Goal: Obtain resource: Obtain resource

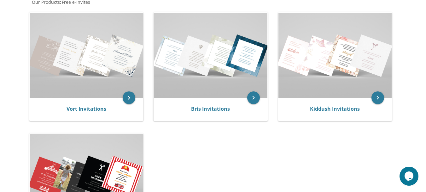
scroll to position [135, 0]
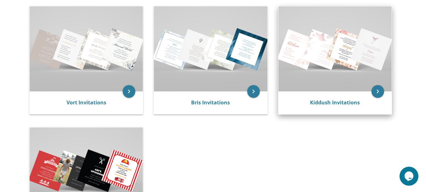
click at [359, 74] on img at bounding box center [335, 48] width 113 height 85
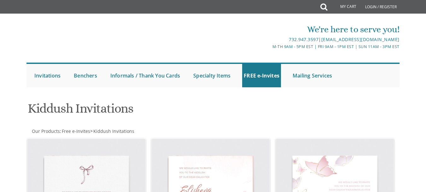
click at [376, 91] on div at bounding box center [213, 93] width 384 height 6
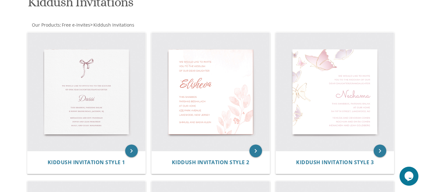
scroll to position [116, 0]
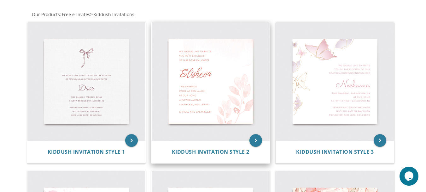
click at [219, 80] on img at bounding box center [211, 81] width 118 height 118
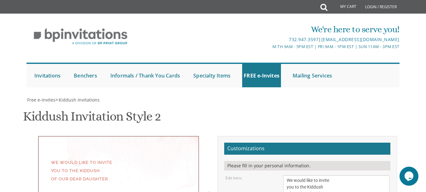
scroll to position [117, 0]
drag, startPoint x: 171, startPoint y: 128, endPoint x: 172, endPoint y: 68, distance: 60.3
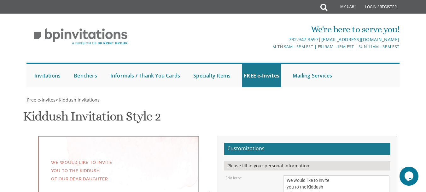
scroll to position [124, 0]
click at [354, 175] on textarea "We would like to invite you to the Kiddush of our dear daughter" at bounding box center [336, 187] width 106 height 24
drag, startPoint x: 313, startPoint y: 104, endPoint x: 272, endPoint y: 101, distance: 41.2
type textarea "[PERSON_NAME]"
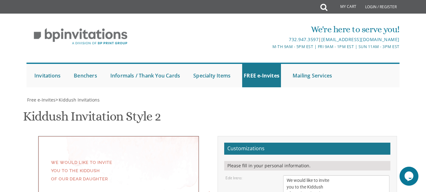
drag, startPoint x: 320, startPoint y: 127, endPoint x: 303, endPoint y: 127, distance: 17.4
paste textarea "Ha'azinu"
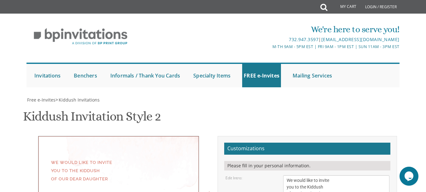
drag, startPoint x: 330, startPoint y: 142, endPoint x: 292, endPoint y: 140, distance: 37.9
drag, startPoint x: 326, startPoint y: 140, endPoint x: 294, endPoint y: 139, distance: 32.9
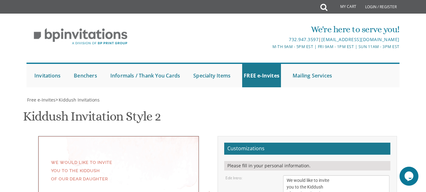
type textarea "This Shabbos Parshas Ha'azinu at our home 16 Illinois Ave Jackson, New Jersey"
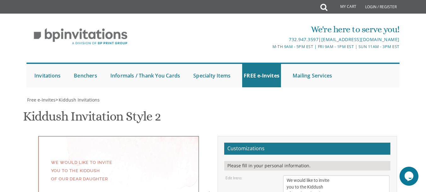
drag, startPoint x: 355, startPoint y: 129, endPoint x: 273, endPoint y: 120, distance: 82.3
type textarea "Avrohom Tzvi and Chaya Miriam Weissman Dovid and Chanie Weissman Yossi and Malk…"
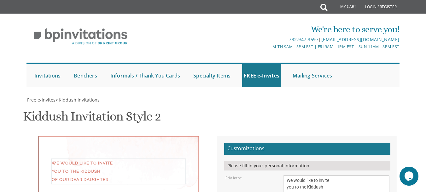
click at [332, 175] on textarea "We would like to invite you to the Kiddush of our dear daughter" at bounding box center [336, 187] width 106 height 24
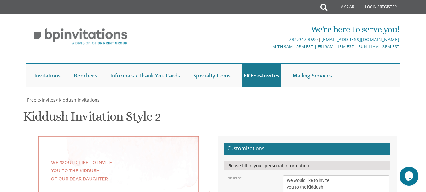
type textarea "This Shabbos Parshas Ha'azinu at our home for Men 16 Illinois Ave Jackson, New …"
click at [291, 175] on textarea "We would like to invite you to the Kiddush of our dear daughter" at bounding box center [336, 187] width 106 height 24
click at [310, 175] on textarea "We would like to invite you to the Kiddush of our dear daughter" at bounding box center [336, 187] width 106 height 24
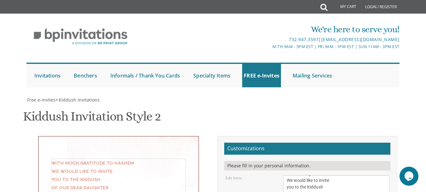
click at [321, 175] on textarea "We would like to invite you to the Kiddush of our dear daughter" at bounding box center [336, 187] width 106 height 24
click at [320, 175] on textarea "We would like to invite you to the Kiddush of our dear daughter" at bounding box center [336, 187] width 106 height 24
click at [361, 175] on textarea "We would like to invite you to the Kiddush of our dear daughter" at bounding box center [336, 187] width 106 height 24
type textarea "With much gratitude to Hashem We would like to invite you to the Kiddush of our…"
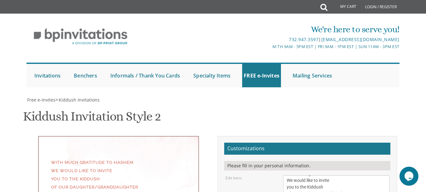
select select "70px"
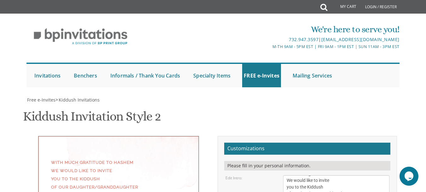
type textarea "This Shabbos Parshas Ha'azinu at our home for Men 16 Illinois Ave Jackson, New …"
click at [288, 175] on textarea "We would like to invite you to the Kiddush of our dear daughter" at bounding box center [336, 187] width 106 height 24
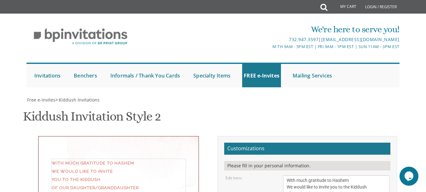
scroll to position [0, 0]
click at [341, 175] on textarea "We would like to invite you to the Kiddush of our dear daughter" at bounding box center [336, 187] width 106 height 24
click at [334, 175] on textarea "We would like to invite you to the Kiddush of our dear daughter" at bounding box center [336, 187] width 106 height 24
type textarea "With much gratitude to Hashem We would like to invite you to the Kiddush of our…"
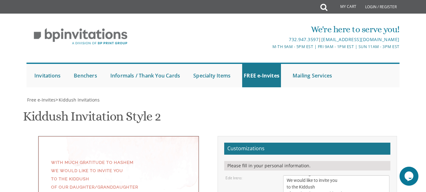
drag, startPoint x: 305, startPoint y: 110, endPoint x: 284, endPoint y: 110, distance: 20.5
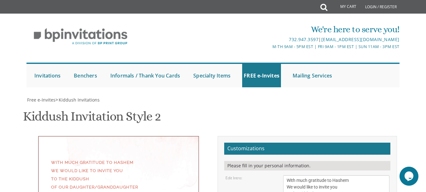
type textarea "This Shabbos Parshas Ha'azinu For Men at our home 16 Illinois Ave Jackson, New …"
drag, startPoint x: 425, startPoint y: 95, endPoint x: 427, endPoint y: 67, distance: 28.8
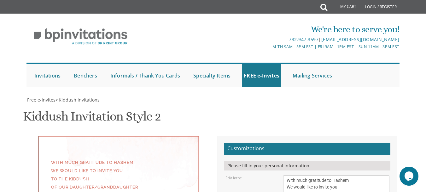
click at [426, 67] on html "My Cart Total: View Cart Item(s) Submit My Cart Total: View Cart Item(s) Login …" at bounding box center [213, 96] width 426 height 192
type input "[EMAIL_ADDRESS][DOMAIN_NAME]"
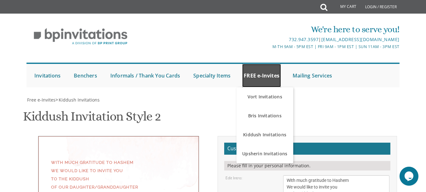
click at [268, 64] on link "FREE e-Invites" at bounding box center [261, 75] width 39 height 23
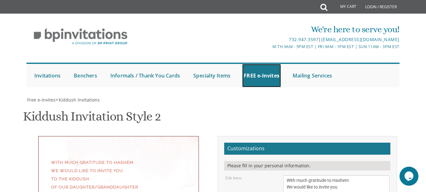
scroll to position [172, 0]
type textarea "Avrohom Tzvi and Chaya Miriam Weissman R' Dovid and Chanie Weissman R' Yossi an…"
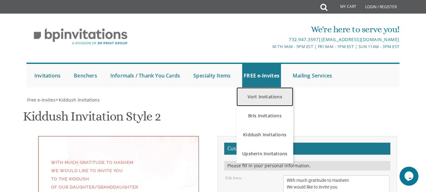
click at [268, 94] on link "Vort Invitations" at bounding box center [265, 96] width 57 height 19
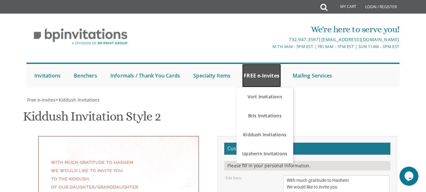
click at [265, 69] on link "FREE e-Invites" at bounding box center [261, 75] width 39 height 23
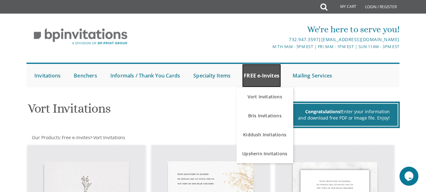
click at [262, 78] on link "FREE e-Invites" at bounding box center [261, 75] width 39 height 23
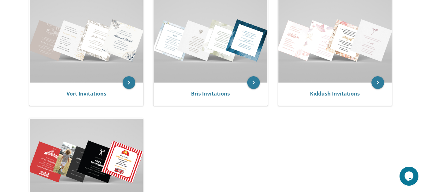
scroll to position [153, 0]
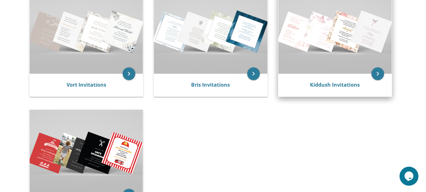
click at [348, 33] on img at bounding box center [335, 31] width 113 height 85
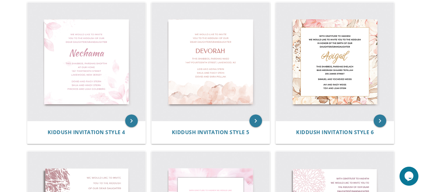
scroll to position [281, 0]
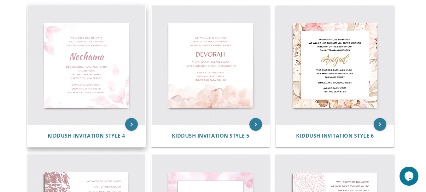
click at [69, 68] on img at bounding box center [86, 65] width 118 height 118
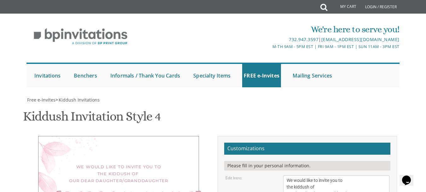
scroll to position [104, 0]
click at [288, 175] on textarea "We would like to invite you to the kiddush of our dear daughter/granddaughter" at bounding box center [336, 187] width 106 height 24
click at [305, 175] on textarea "We would like to invite you to the kiddush of our dear daughter/granddaughter" at bounding box center [336, 187] width 106 height 24
type textarea "With much gratitude to hashem We would like to invite you to the kiddush of our…"
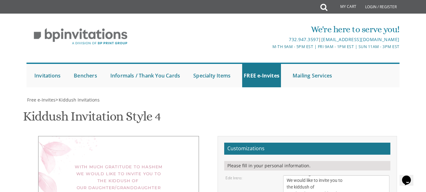
drag, startPoint x: 340, startPoint y: 124, endPoint x: 290, endPoint y: 113, distance: 51.1
type textarea "[PERSON_NAME]"
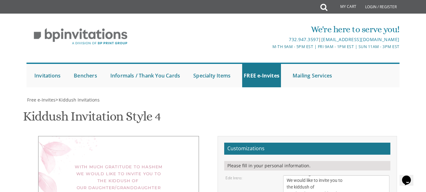
drag, startPoint x: 353, startPoint y: 99, endPoint x: 332, endPoint y: 98, distance: 21.5
paste textarea "for Men"
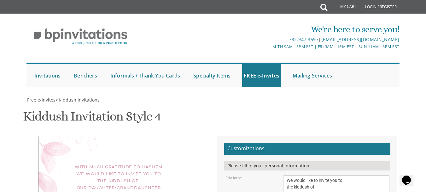
paste textarea "Ha'azinu"
drag, startPoint x: 326, startPoint y: 113, endPoint x: 304, endPoint y: 108, distance: 23.2
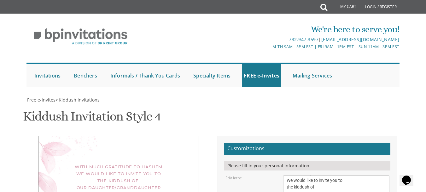
drag, startPoint x: 327, startPoint y: 116, endPoint x: 308, endPoint y: 111, distance: 20.0
drag, startPoint x: 311, startPoint y: 112, endPoint x: 287, endPoint y: 111, distance: 23.7
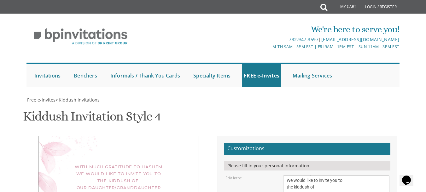
type textarea "This Shabbos, Parshas Ha'azinu For Men at our home [STREET_ADDRESS][US_STATE][P…"
click at [368, 175] on textarea "We would like to invite you to the kiddush of our dear daughter/granddaughter" at bounding box center [336, 187] width 106 height 24
drag, startPoint x: 335, startPoint y: 126, endPoint x: 275, endPoint y: 120, distance: 60.0
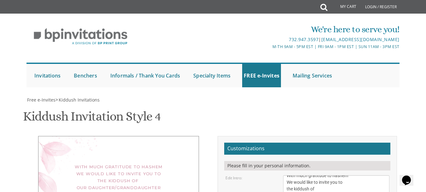
drag, startPoint x: 343, startPoint y: 136, endPoint x: 285, endPoint y: 134, distance: 57.8
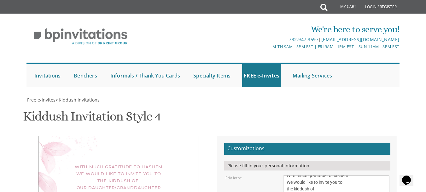
drag, startPoint x: 346, startPoint y: 144, endPoint x: 284, endPoint y: 140, distance: 62.3
type textarea "[PERSON_NAME] and [PERSON_NAME] [PERSON_NAME] and [PERSON_NAME] [PERSON_NAME] a…"
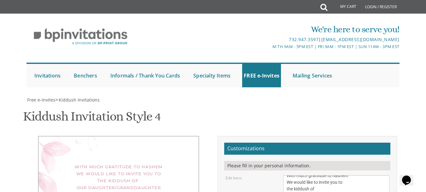
scroll to position [164, 0]
type input "[EMAIL_ADDRESS][DOMAIN_NAME]"
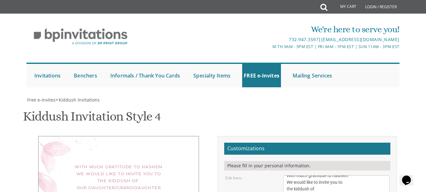
type textarea "[PERSON_NAME] and [PERSON_NAME] [PERSON_NAME] and [PERSON_NAME] [PERSON_NAME] a…"
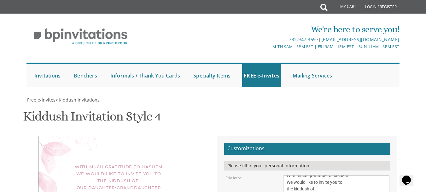
scroll to position [138, 0]
